Goal: Information Seeking & Learning: Find specific fact

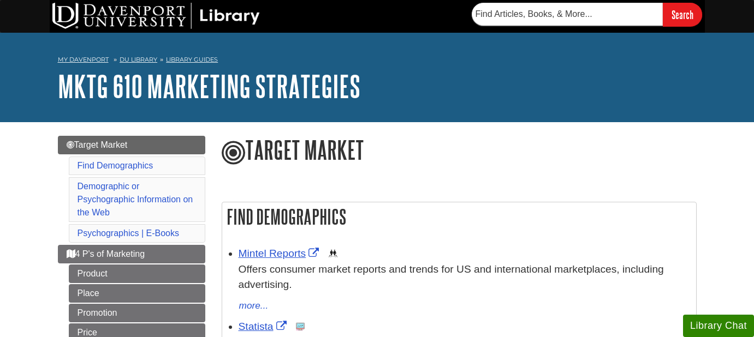
scroll to position [671, 0]
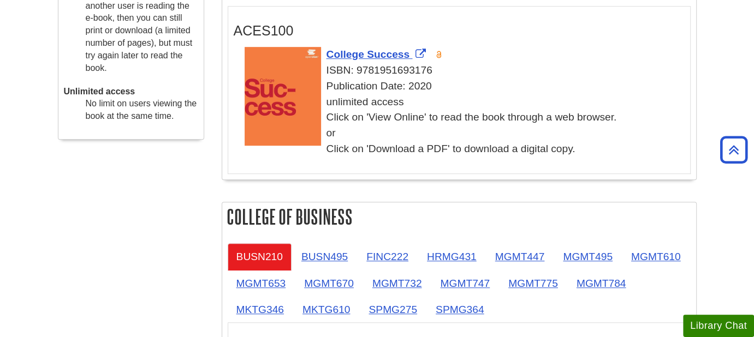
scroll to position [607, 0]
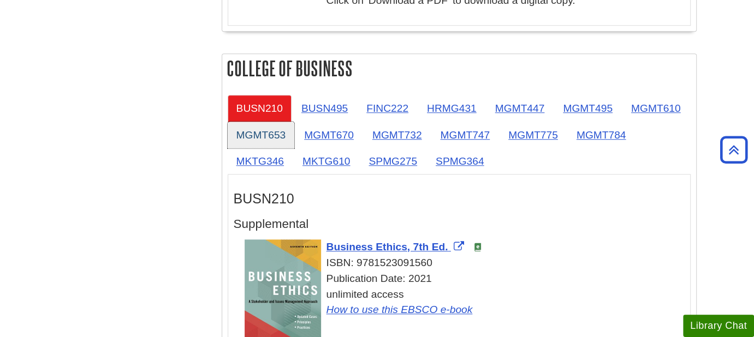
click at [270, 135] on link "MGMT653" at bounding box center [261, 135] width 67 height 27
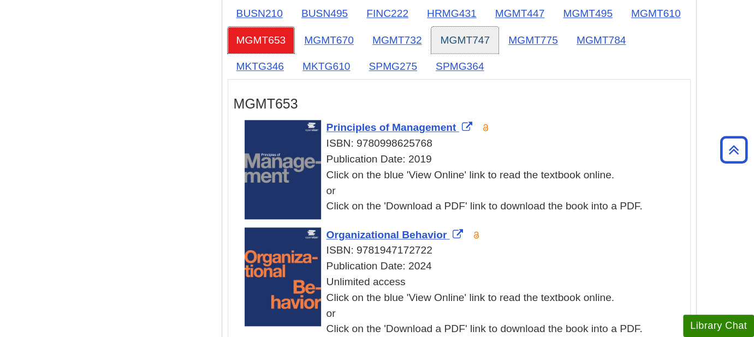
scroll to position [728, 0]
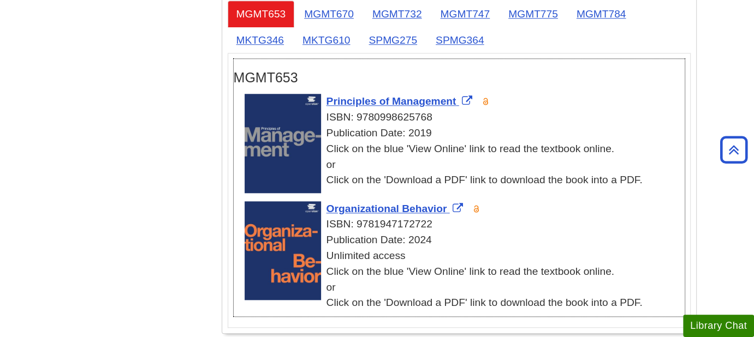
drag, startPoint x: 324, startPoint y: 97, endPoint x: 441, endPoint y: 113, distance: 117.4
click at [441, 113] on div "Principles of Management ISBN: 9780998625768 Publication Date: 2019 Click on th…" at bounding box center [465, 141] width 440 height 94
copy div "Principles of Management ISBN: 9780998625768"
click at [549, 110] on div "ISBN: 9780998625768" at bounding box center [465, 118] width 440 height 16
drag, startPoint x: 324, startPoint y: 204, endPoint x: 435, endPoint y: 224, distance: 112.7
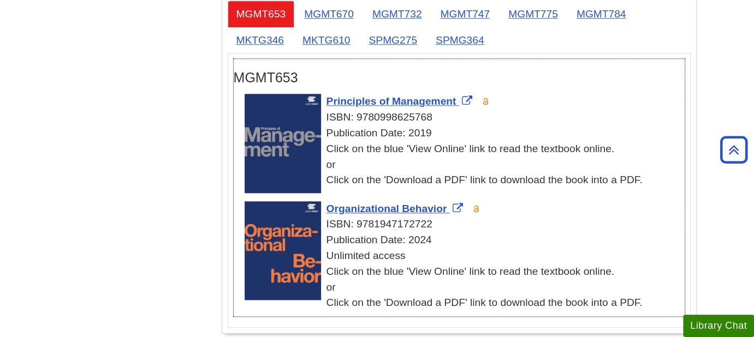
click at [435, 224] on div "Organizational Behavior ISBN: 9781947172722 Publication Date: 2024 Unlimited ac…" at bounding box center [465, 256] width 440 height 110
copy div "Organizational Behavior ISBN: 9781947172722"
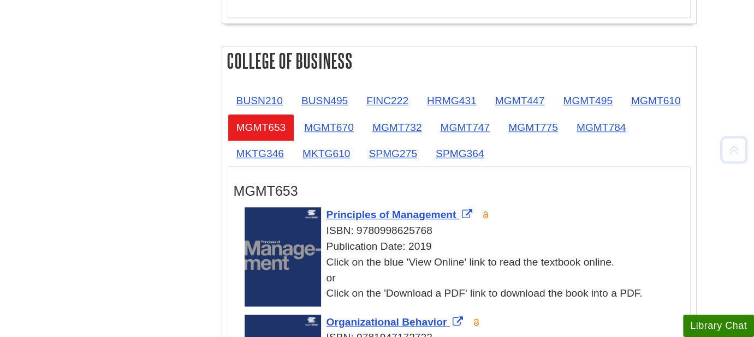
scroll to position [667, 0]
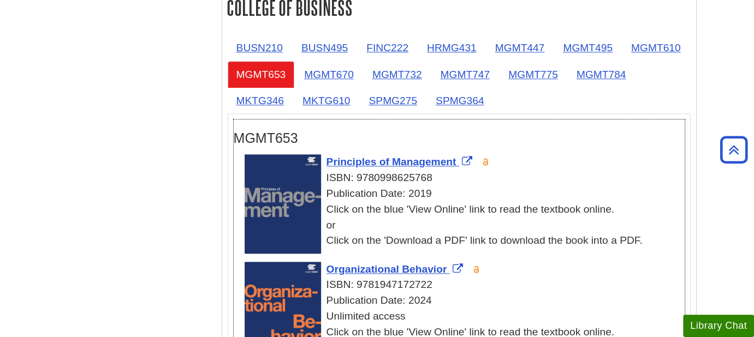
click at [625, 165] on div "Principles of Management ISBN: 9780998625768 Publication Date: 2019 Click on th…" at bounding box center [465, 202] width 440 height 94
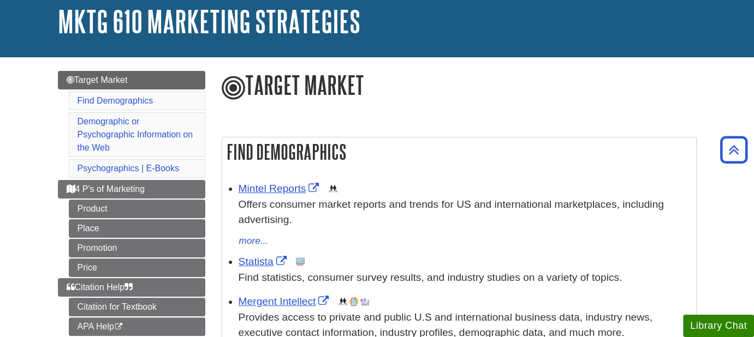
scroll to position [64, 0]
